Goal: Contribute content

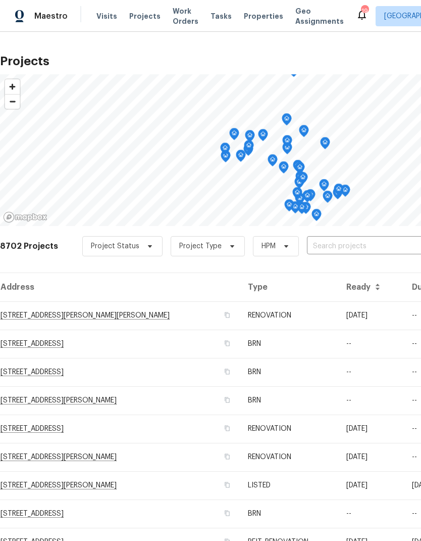
click at [368, 243] on input "text" at bounding box center [365, 247] width 116 height 16
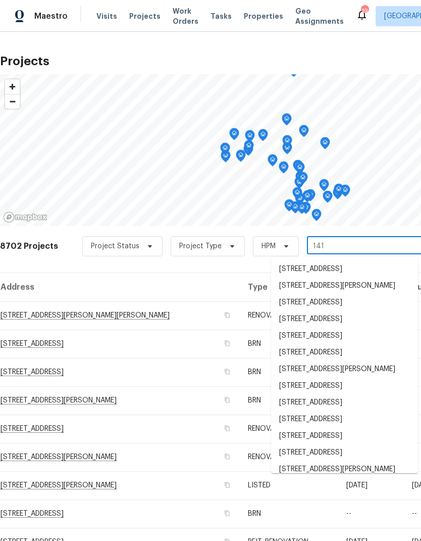
type input "1413"
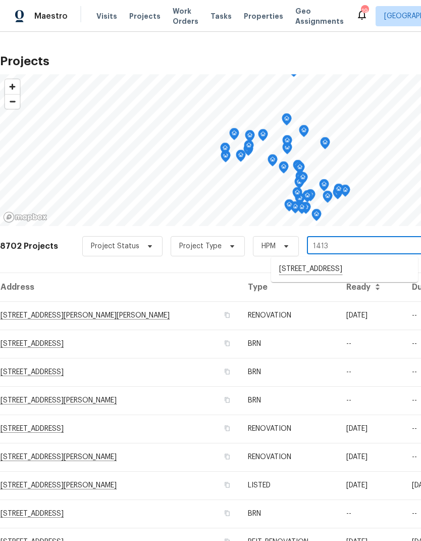
click at [366, 267] on li "[STREET_ADDRESS]" at bounding box center [344, 269] width 147 height 17
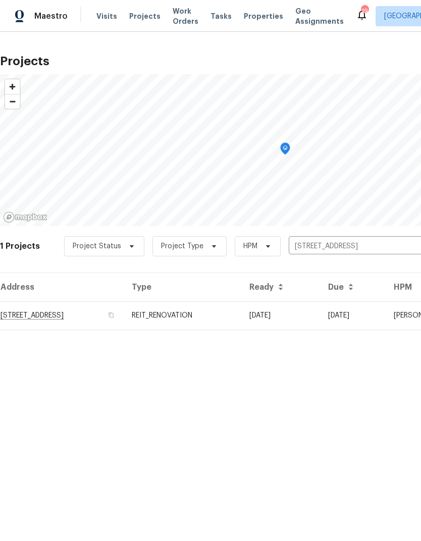
click at [320, 315] on td "[DATE]" at bounding box center [281, 315] width 79 height 28
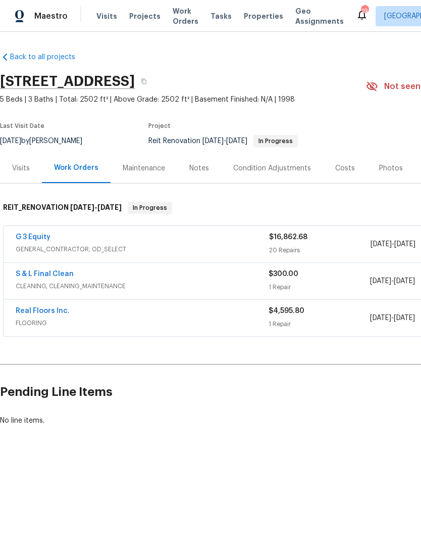
click at [197, 166] on div "Notes" at bounding box center [200, 168] width 20 height 10
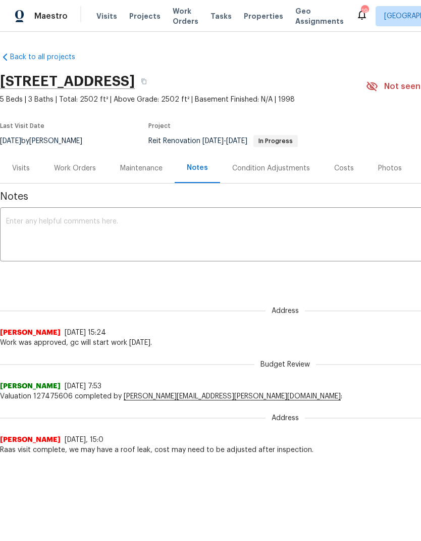
click at [44, 230] on textarea at bounding box center [285, 235] width 559 height 35
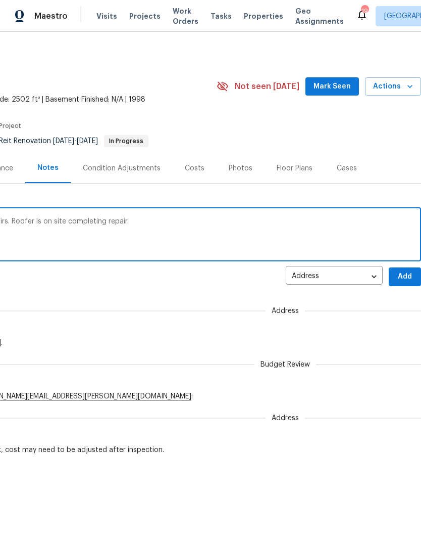
scroll to position [0, 150]
type textarea "Gc is on site working on paint, drywall repairs. Roofer is on site completing r…"
click at [407, 276] on span "Add" at bounding box center [405, 276] width 16 height 13
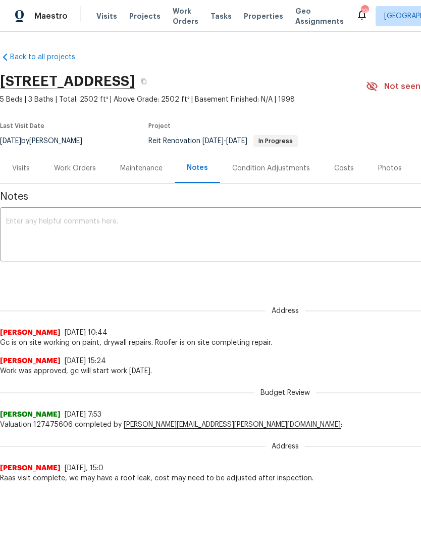
scroll to position [0, 0]
